Goal: Navigation & Orientation: Find specific page/section

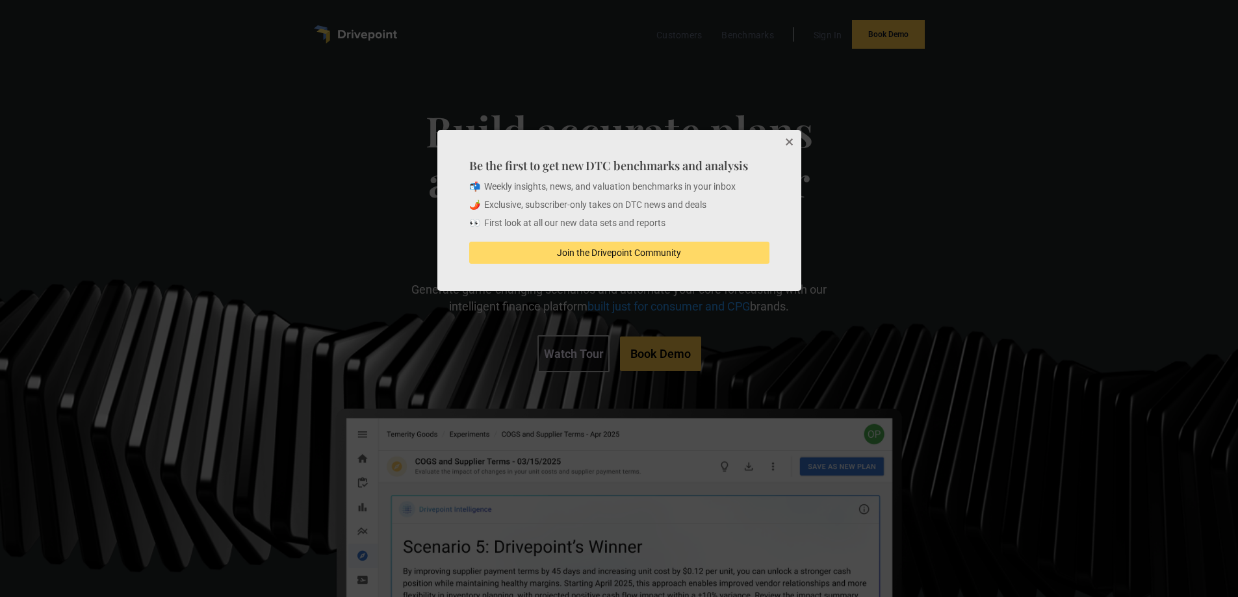
drag, startPoint x: 1238, startPoint y: 39, endPoint x: 1247, endPoint y: 150, distance: 110.9
click at [1238, 150] on html "Customers Benchmarks Sign In Book Demo Build accurate plans and scenarios faste…" at bounding box center [619, 297] width 1238 height 597
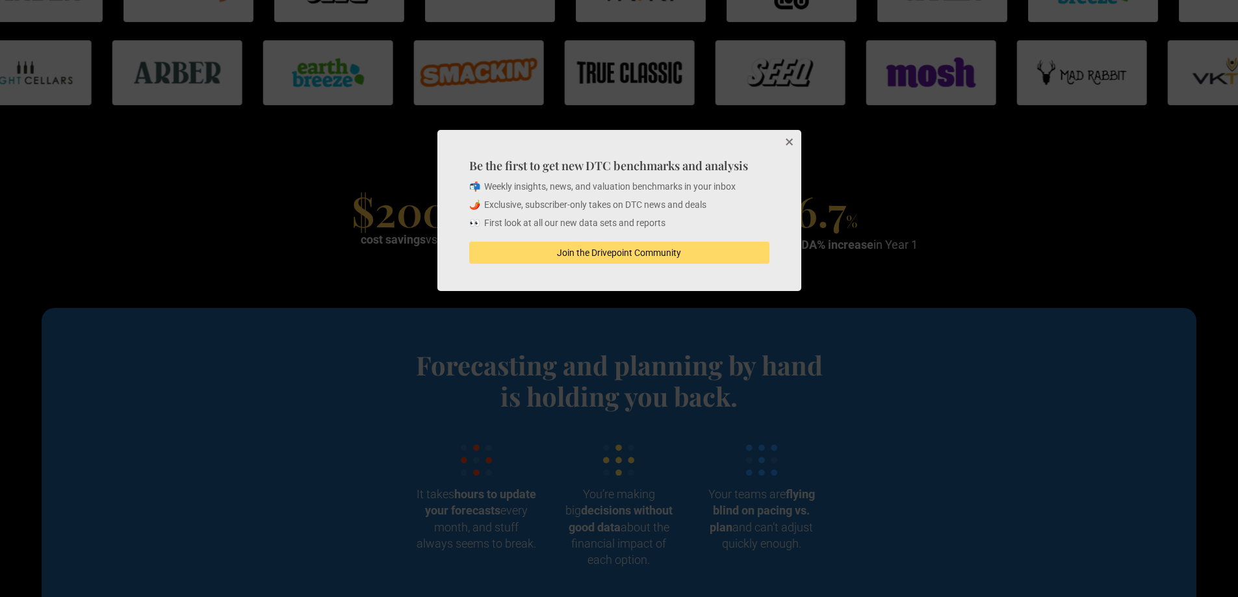
click at [790, 137] on button "Close" at bounding box center [789, 143] width 26 height 26
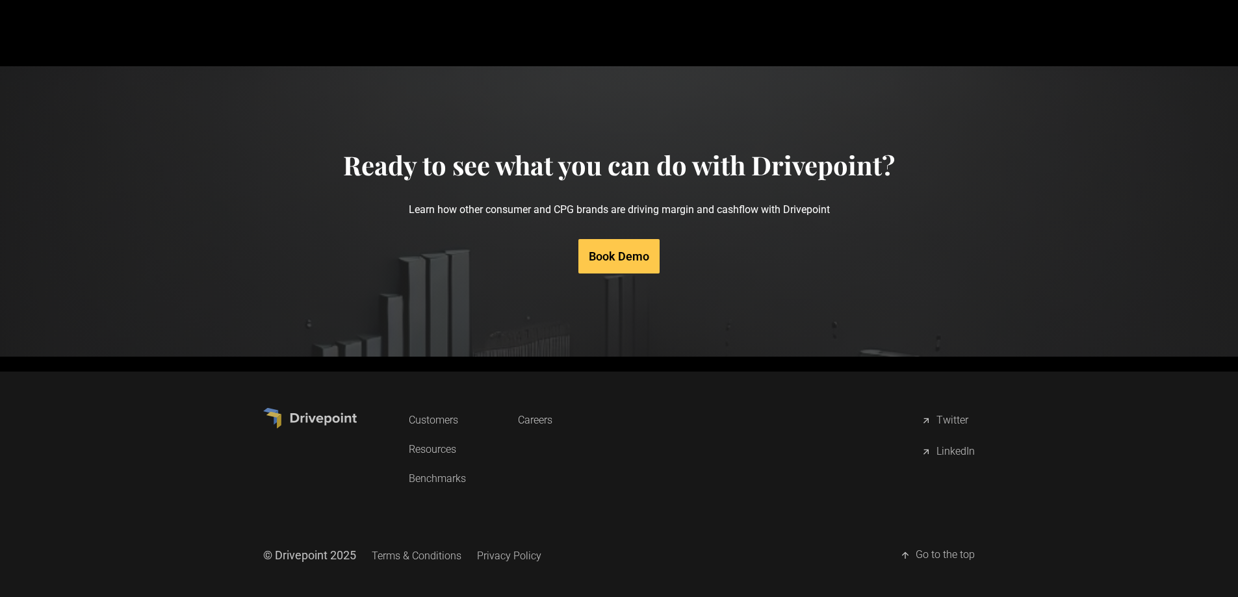
scroll to position [6204, 0]
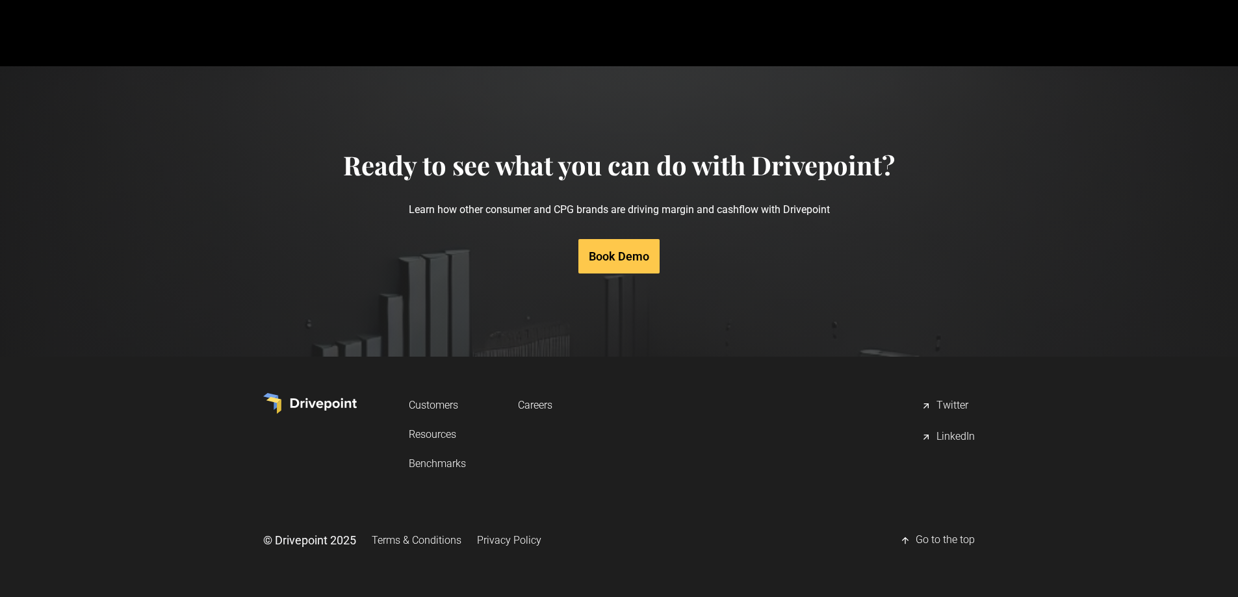
click at [507, 536] on link "Privacy Policy" at bounding box center [509, 540] width 64 height 24
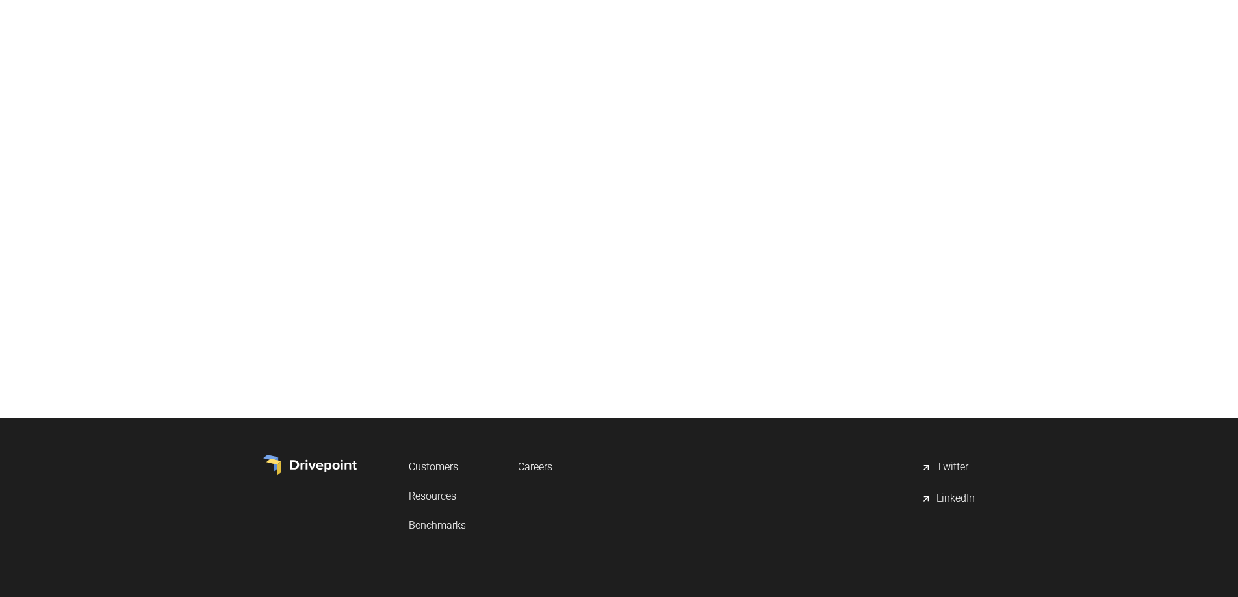
scroll to position [8215, 0]
